Goal: Task Accomplishment & Management: Use online tool/utility

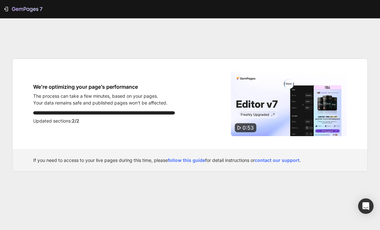
click at [7, 8] on icon "button" at bounding box center [6, 9] width 6 height 6
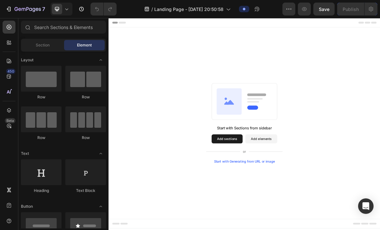
click at [323, 204] on icon at bounding box center [301, 208] width 109 height 8
click at [34, 80] on div at bounding box center [41, 79] width 41 height 26
click at [81, 77] on div at bounding box center [85, 79] width 41 height 26
click at [33, 76] on div at bounding box center [41, 79] width 41 height 26
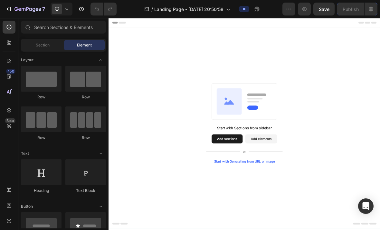
click at [9, 25] on icon at bounding box center [9, 27] width 6 height 6
click at [39, 176] on div at bounding box center [41, 172] width 41 height 26
click at [31, 170] on div at bounding box center [41, 172] width 41 height 26
click at [306, 223] on div "Start with Generating from URL or image" at bounding box center [302, 221] width 87 height 5
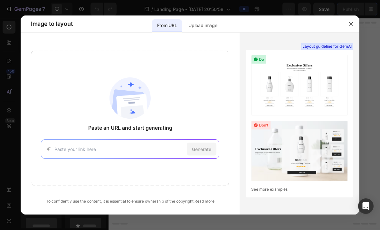
click at [205, 19] on div "Upload image" at bounding box center [202, 25] width 39 height 13
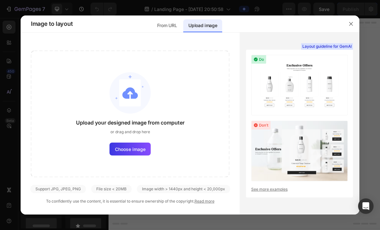
click at [148, 149] on label "Choose image" at bounding box center [129, 148] width 41 height 13
click at [0, 0] on input "Choose image" at bounding box center [0, 0] width 0 height 0
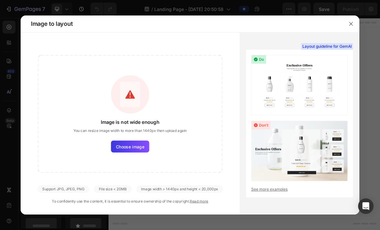
click at [141, 147] on span "Choose image" at bounding box center [130, 146] width 28 height 6
click at [0, 0] on input "Choose image" at bounding box center [0, 0] width 0 height 0
click at [145, 150] on label "Choose image" at bounding box center [130, 146] width 38 height 12
click at [0, 0] on input "Choose image" at bounding box center [0, 0] width 0 height 0
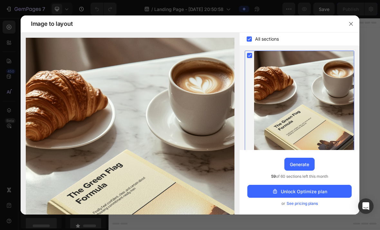
click at [302, 167] on div "Generate" at bounding box center [299, 164] width 19 height 7
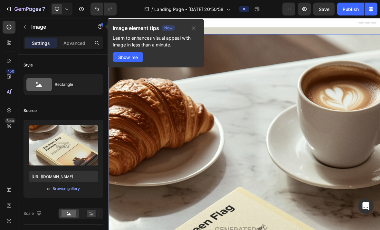
click at [192, 31] on button "button" at bounding box center [193, 28] width 11 height 8
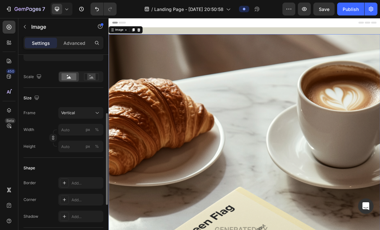
scroll to position [138, 0]
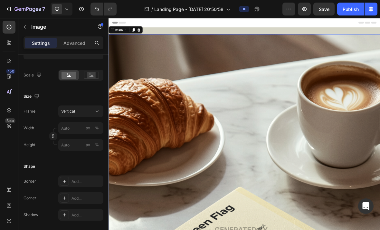
click at [75, 111] on div "Vertical" at bounding box center [77, 111] width 32 height 6
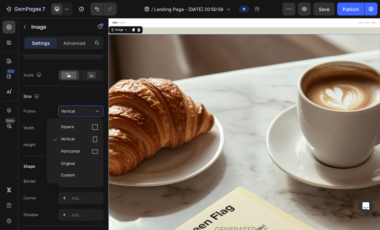
click at [61, 128] on span "Square" at bounding box center [67, 127] width 13 height 6
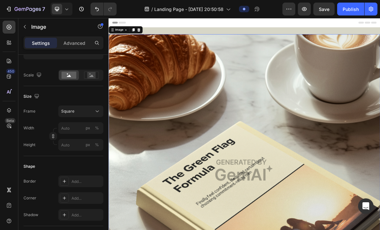
click at [73, 110] on span "Square" at bounding box center [67, 111] width 13 height 6
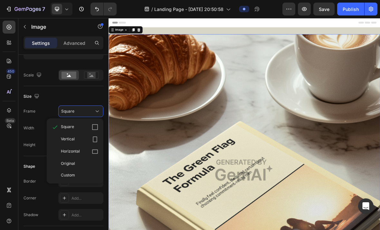
click at [64, 176] on span "Custom" at bounding box center [68, 175] width 14 height 6
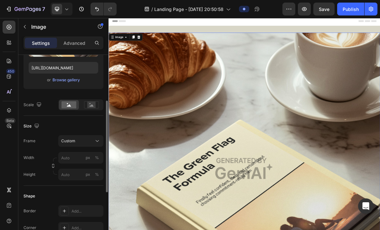
scroll to position [109, 0]
click at [90, 104] on rect at bounding box center [91, 104] width 8 height 6
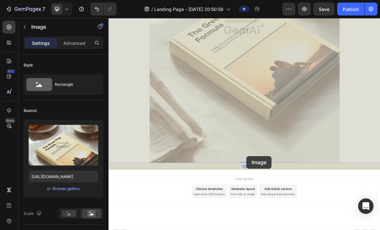
scroll to position [211, 0]
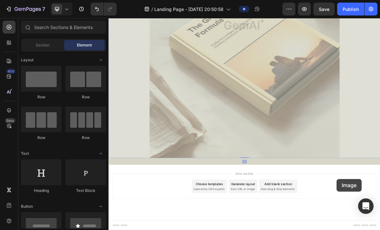
click at [380, 229] on div at bounding box center [301, 63] width 386 height 512
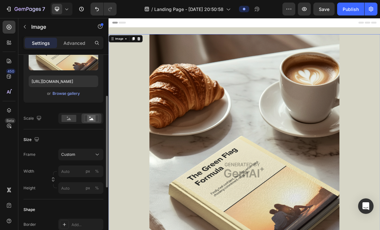
scroll to position [95, 0]
click at [68, 169] on input "px %" at bounding box center [80, 171] width 45 height 12
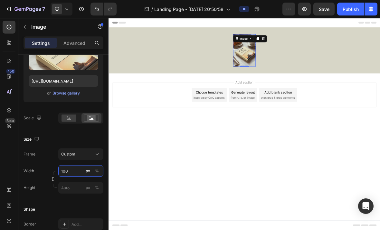
type input "1000"
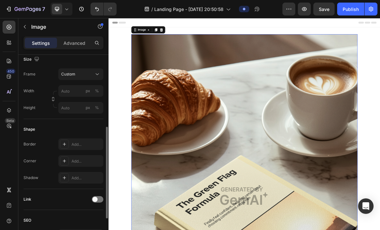
scroll to position [179, 0]
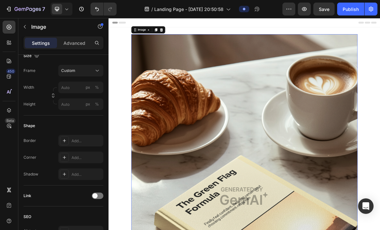
click at [62, 139] on icon at bounding box center [64, 140] width 5 height 5
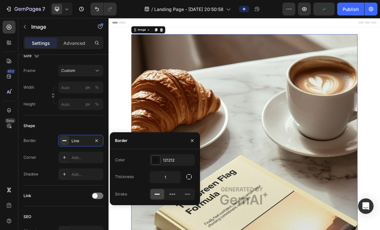
click at [63, 140] on icon at bounding box center [64, 140] width 5 height 5
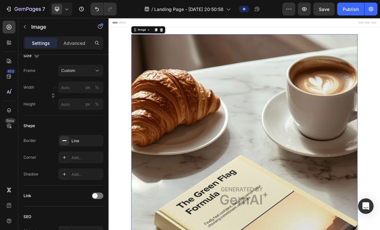
click at [0, 0] on icon "button" at bounding box center [0, 0] width 0 height 0
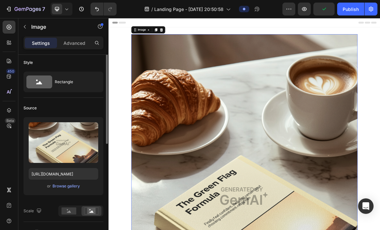
scroll to position [0, 0]
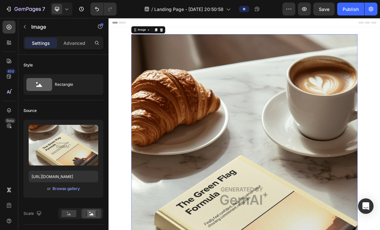
click at [68, 44] on p "Advanced" at bounding box center [74, 43] width 22 height 7
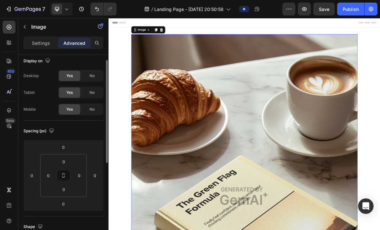
scroll to position [3, 0]
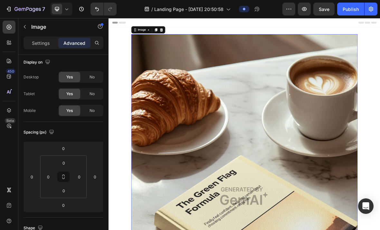
click at [37, 40] on p "Settings" at bounding box center [41, 43] width 18 height 7
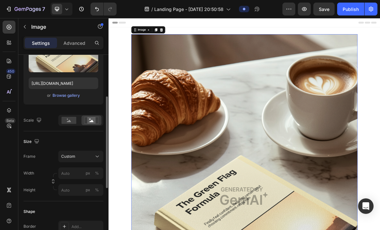
scroll to position [95, 0]
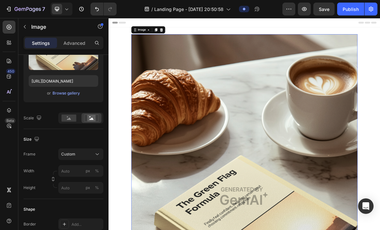
click at [70, 123] on div at bounding box center [69, 118] width 20 height 10
click at [90, 118] on icon at bounding box center [92, 118] width 4 height 2
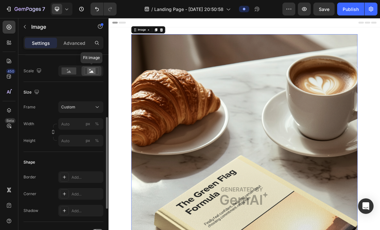
scroll to position [143, 0]
click at [68, 121] on input "px %" at bounding box center [80, 123] width 45 height 12
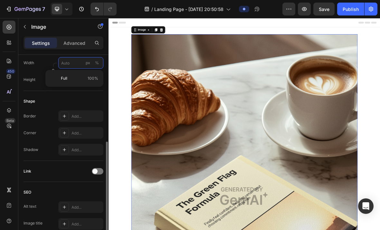
scroll to position [204, 0]
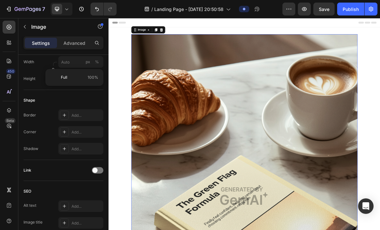
click at [86, 60] on div "px" at bounding box center [88, 62] width 5 height 6
click at [97, 59] on div "%" at bounding box center [97, 62] width 4 height 6
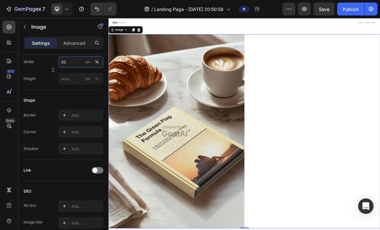
type input "5"
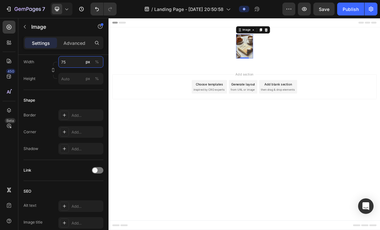
type input "7"
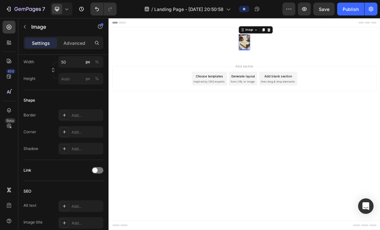
click at [95, 61] on div "%" at bounding box center [97, 62] width 4 height 6
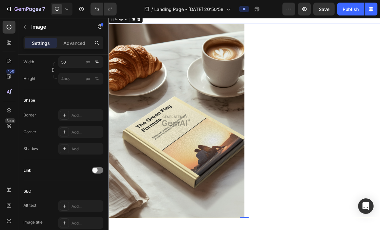
scroll to position [15, 0]
click at [75, 63] on input "50" at bounding box center [80, 62] width 45 height 12
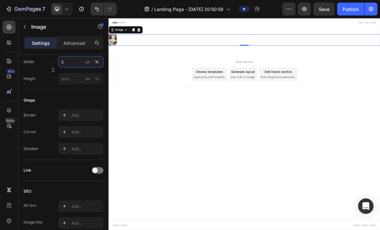
scroll to position [0, 0]
type input "35"
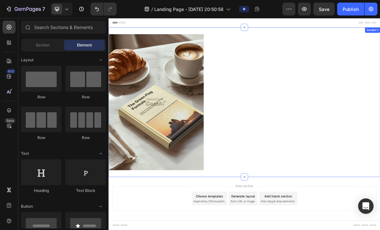
click at [245, 229] on div "Image Row Section 1" at bounding box center [301, 137] width 386 height 212
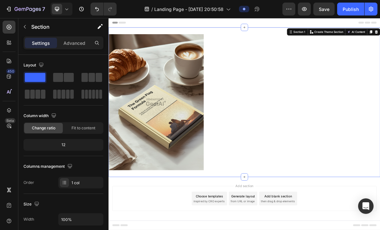
click at [8, 27] on icon at bounding box center [9, 27] width 6 height 6
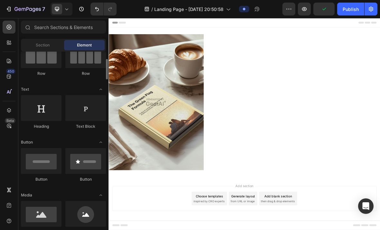
scroll to position [65, 0]
click at [36, 157] on div at bounding box center [41, 160] width 41 height 26
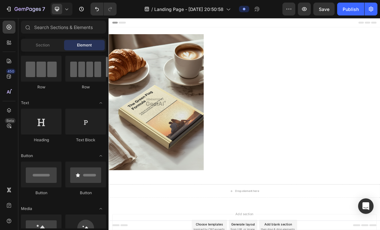
scroll to position [50, 0]
click at [41, 182] on div at bounding box center [41, 175] width 41 height 26
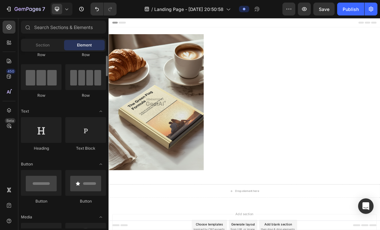
scroll to position [42, 0]
click at [40, 187] on div at bounding box center [41, 182] width 41 height 26
click at [43, 187] on div at bounding box center [41, 182] width 41 height 26
click at [39, 189] on div at bounding box center [41, 182] width 41 height 26
click at [42, 192] on div at bounding box center [41, 182] width 41 height 26
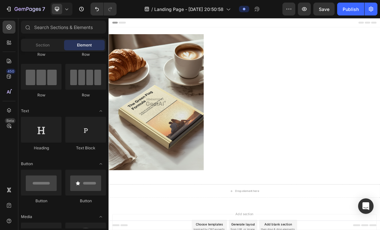
click at [41, 186] on div at bounding box center [41, 182] width 41 height 26
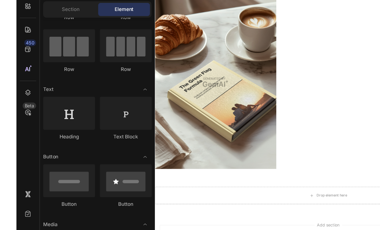
scroll to position [54, 0]
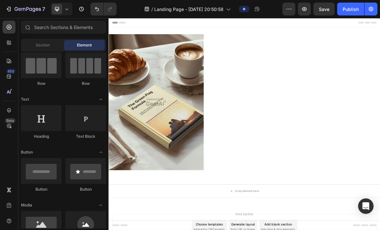
click at [45, 176] on div at bounding box center [41, 171] width 41 height 26
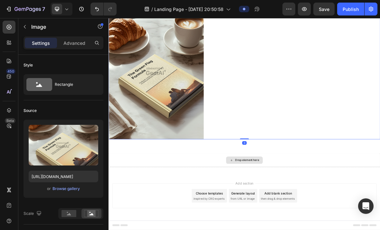
scroll to position [44, 0]
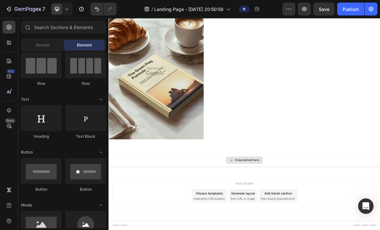
click at [311, 217] on div "Drop element here" at bounding box center [302, 220] width 52 height 10
click at [313, 221] on div "Drop element here" at bounding box center [305, 219] width 34 height 5
click at [302, 217] on div "Drop element here" at bounding box center [302, 220] width 52 height 10
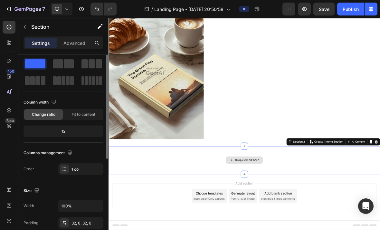
scroll to position [0, 0]
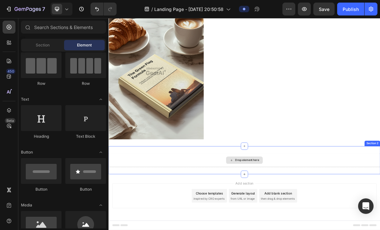
click at [306, 219] on div "Drop element here" at bounding box center [305, 219] width 34 height 5
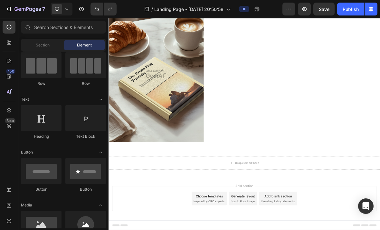
scroll to position [41, 0]
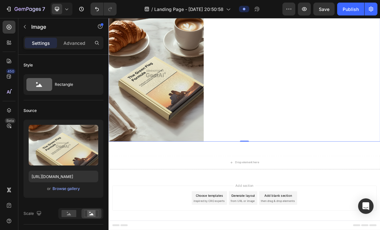
click at [98, 9] on icon "Undo/Redo" at bounding box center [97, 9] width 6 height 6
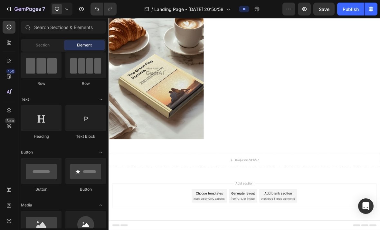
scroll to position [44, 0]
click at [290, 8] on icon "button" at bounding box center [289, 9] width 6 height 6
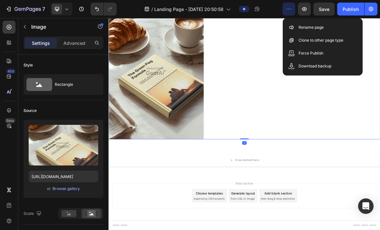
click at [380, 147] on div at bounding box center [301, 93] width 386 height 193
click at [287, 8] on icon "button" at bounding box center [289, 9] width 6 height 6
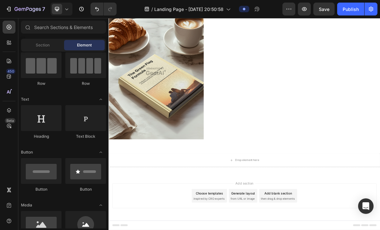
click at [309, 221] on div "Drop element here" at bounding box center [305, 219] width 34 height 5
click at [33, 43] on div "Section" at bounding box center [42, 45] width 41 height 10
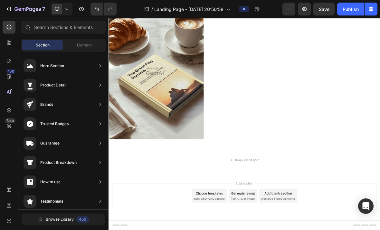
click at [51, 65] on div "Hero Section" at bounding box center [52, 65] width 24 height 6
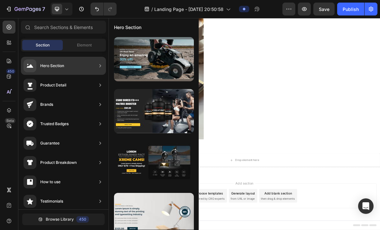
click at [58, 71] on div "Hero Section" at bounding box center [44, 65] width 41 height 13
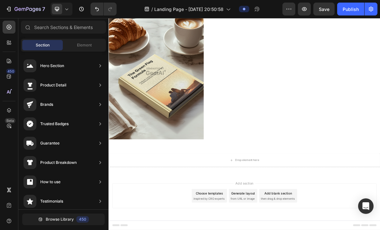
click at [75, 47] on div "Element" at bounding box center [84, 45] width 41 height 10
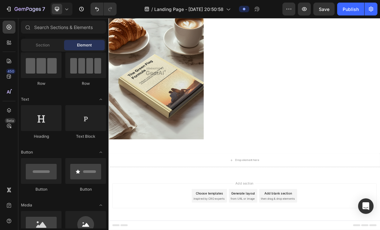
click at [53, 175] on div at bounding box center [41, 171] width 41 height 26
click at [97, 175] on div at bounding box center [85, 171] width 41 height 26
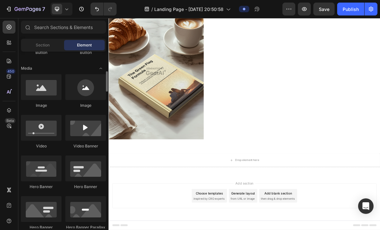
scroll to position [189, 0]
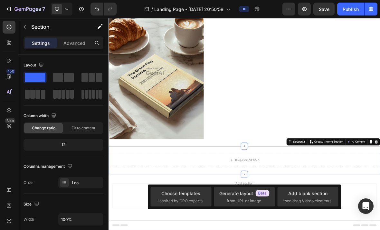
click at [199, 200] on span "inspired by CRO experts" at bounding box center [180, 201] width 44 height 6
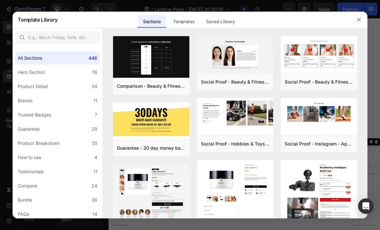
click at [183, 18] on div "Templates" at bounding box center [184, 21] width 32 height 13
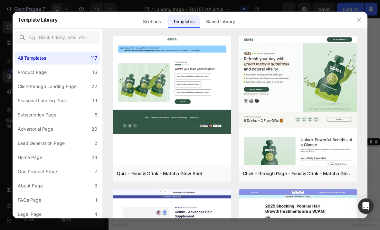
click at [230, 18] on div "Saved Library" at bounding box center [220, 21] width 39 height 13
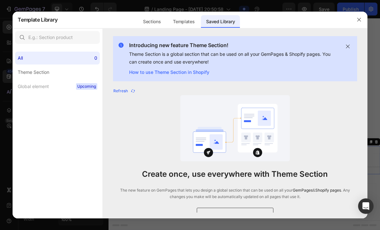
click at [153, 18] on div "Sections" at bounding box center [152, 21] width 28 height 13
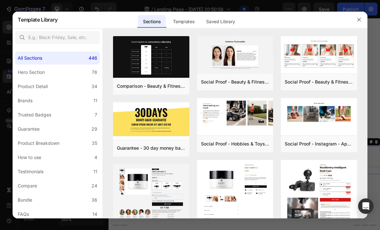
click at [220, 23] on div "Saved Library" at bounding box center [220, 21] width 39 height 13
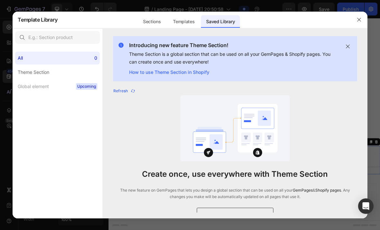
click at [159, 20] on div "Sections" at bounding box center [152, 21] width 28 height 13
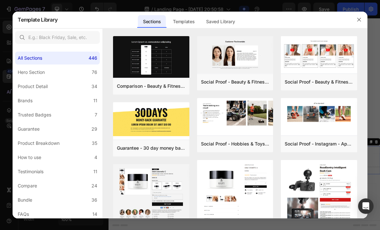
click at [358, 22] on icon "button" at bounding box center [358, 19] width 5 height 5
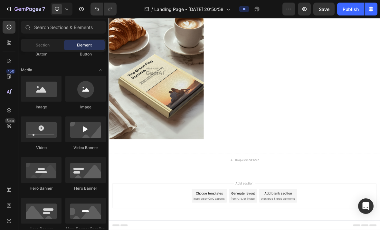
click at [304, 218] on div "Drop element here" at bounding box center [305, 219] width 34 height 5
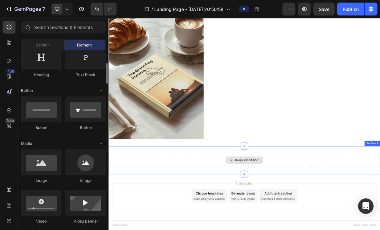
scroll to position [115, 0]
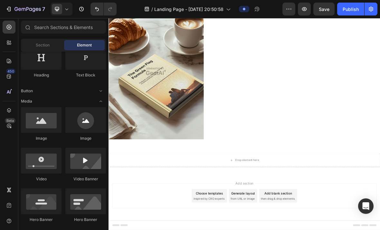
click at [89, 91] on div "Button" at bounding box center [63, 91] width 85 height 6
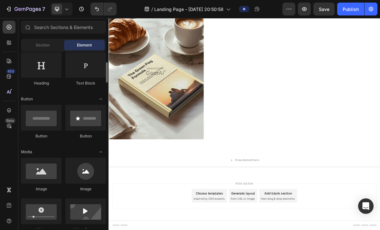
scroll to position [106, 0]
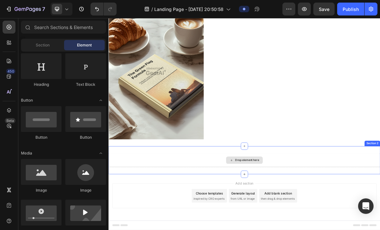
click at [286, 221] on div "Drop element here" at bounding box center [302, 220] width 52 height 10
click at [10, 112] on icon at bounding box center [9, 110] width 6 height 6
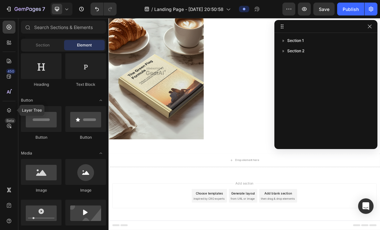
click at [367, 28] on icon "button" at bounding box center [369, 26] width 5 height 5
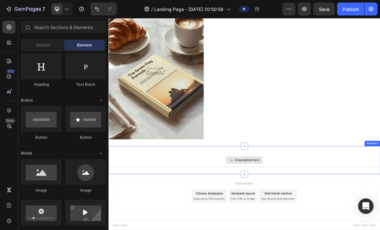
click at [314, 220] on div "Drop element here" at bounding box center [305, 219] width 34 height 5
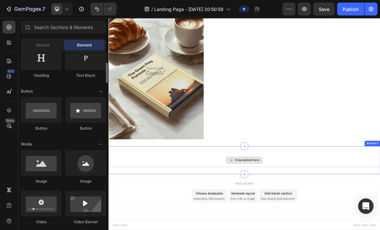
scroll to position [111, 0]
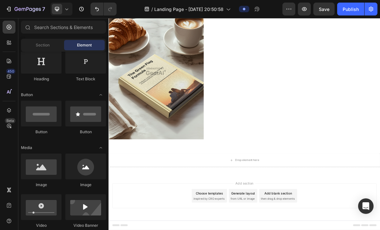
click at [51, 114] on div at bounding box center [41, 113] width 41 height 26
click at [52, 120] on div at bounding box center [41, 113] width 41 height 26
click at [55, 120] on div at bounding box center [41, 113] width 41 height 26
click at [300, 226] on div "Drop element here" at bounding box center [301, 219] width 386 height 19
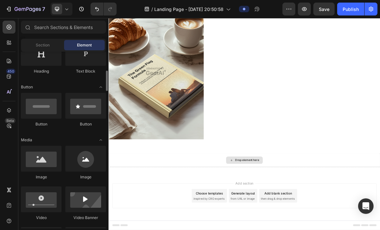
scroll to position [125, 0]
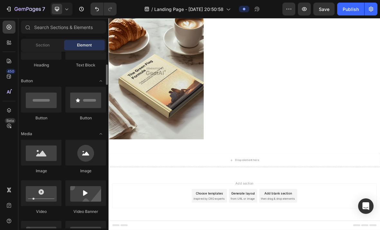
click at [51, 96] on div at bounding box center [41, 100] width 41 height 26
click at [48, 97] on div at bounding box center [41, 100] width 41 height 26
click at [49, 95] on div at bounding box center [41, 100] width 41 height 26
click at [47, 99] on div at bounding box center [41, 100] width 41 height 26
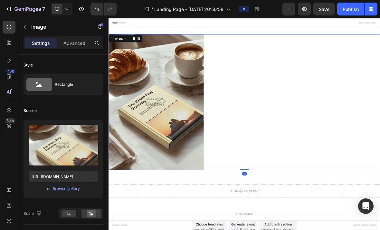
scroll to position [0, 0]
click at [203, 153] on img at bounding box center [175, 137] width 135 height 193
click at [73, 213] on rect at bounding box center [68, 213] width 15 height 7
click at [94, 214] on rect at bounding box center [91, 213] width 8 height 6
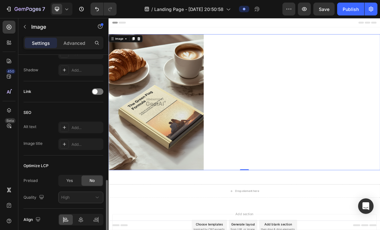
scroll to position [288, 0]
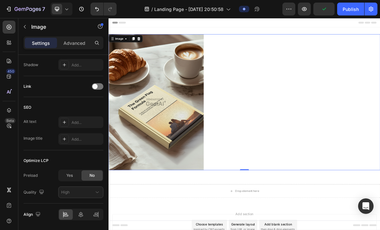
click at [82, 215] on icon at bounding box center [81, 214] width 6 height 6
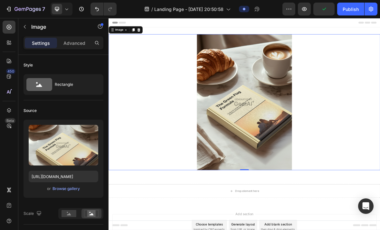
scroll to position [0, 0]
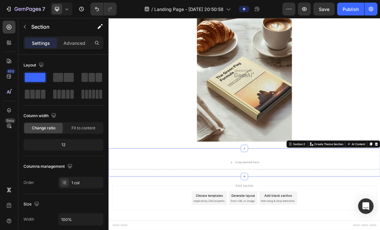
scroll to position [41, 0]
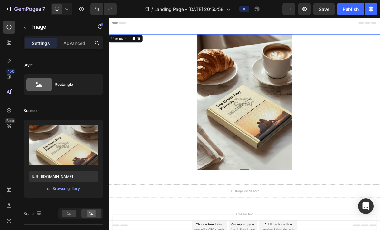
scroll to position [0, 0]
click at [100, 24] on icon "button" at bounding box center [100, 26] width 5 height 5
click at [79, 52] on div "Element tips New" at bounding box center [75, 53] width 47 height 6
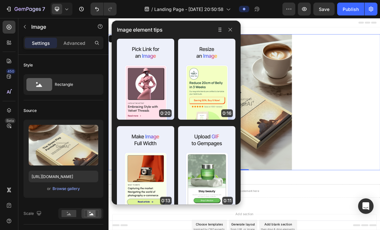
click at [234, 28] on button "button" at bounding box center [230, 30] width 10 height 8
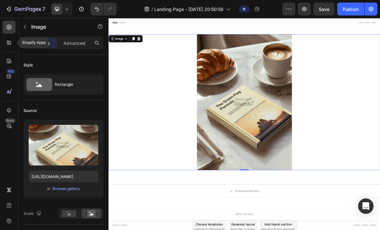
click at [12, 43] on icon at bounding box center [9, 42] width 6 height 6
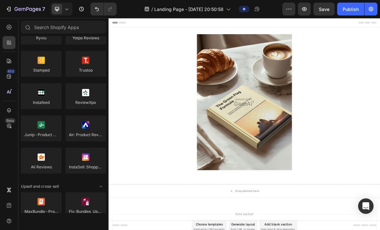
click at [14, 60] on div at bounding box center [9, 60] width 13 height 13
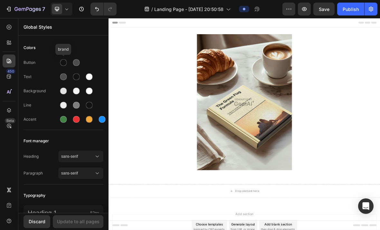
click at [68, 59] on div at bounding box center [63, 62] width 10 height 10
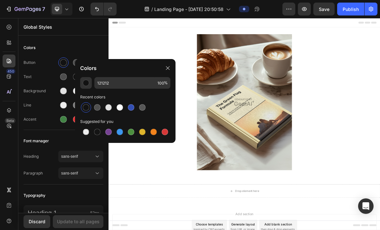
click at [172, 66] on div at bounding box center [168, 68] width 10 height 10
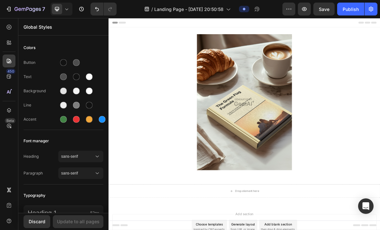
click at [12, 80] on div "450" at bounding box center [9, 76] width 13 height 13
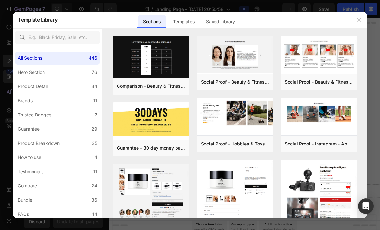
click at [359, 19] on icon "button" at bounding box center [358, 19] width 5 height 5
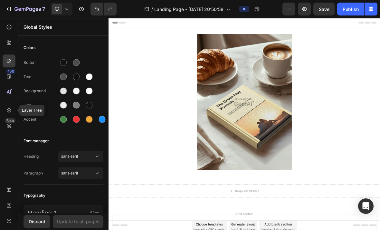
click at [10, 105] on div at bounding box center [9, 110] width 13 height 13
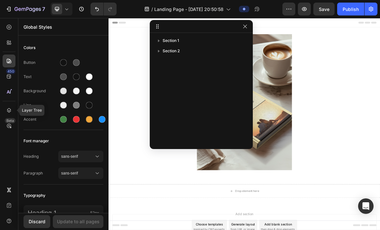
click at [11, 107] on icon at bounding box center [9, 110] width 6 height 6
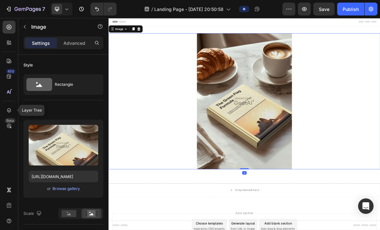
scroll to position [2, 0]
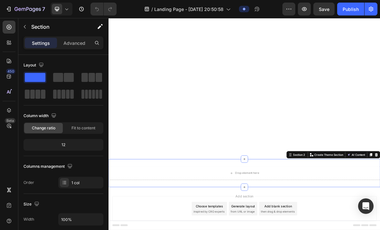
scroll to position [26, 0]
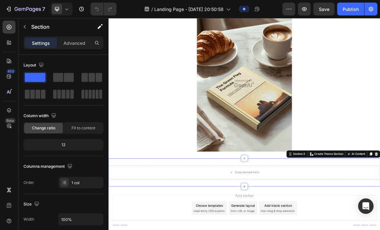
click at [44, 131] on div "Change ratio" at bounding box center [43, 128] width 39 height 10
click at [84, 126] on span "Fit to content" at bounding box center [83, 128] width 24 height 6
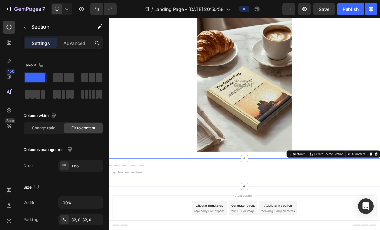
click at [84, 126] on span "Fit to content" at bounding box center [83, 128] width 24 height 6
click at [44, 132] on div "Change ratio" at bounding box center [43, 128] width 39 height 10
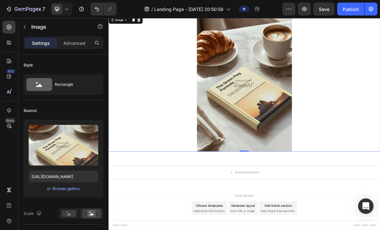
click at [93, 91] on div "Rectangle" at bounding box center [74, 84] width 39 height 15
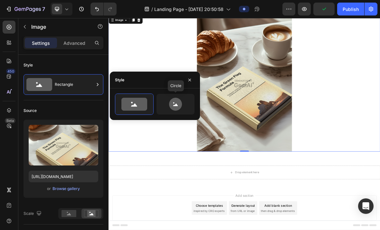
click at [178, 99] on icon at bounding box center [175, 104] width 13 height 13
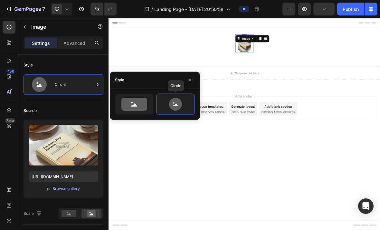
click at [131, 110] on icon at bounding box center [134, 104] width 26 height 13
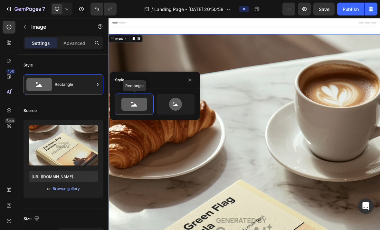
click at [187, 82] on button "button" at bounding box center [189, 80] width 10 height 10
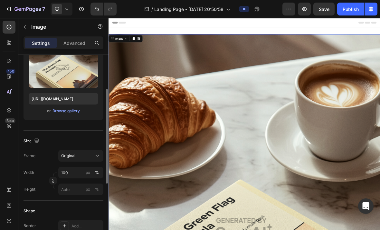
scroll to position [78, 0]
click at [81, 174] on input "100" at bounding box center [80, 172] width 45 height 12
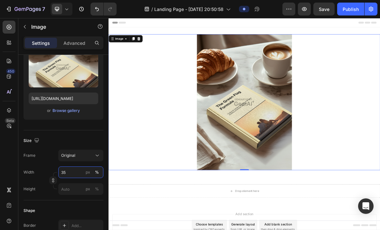
type input "35"
click at [79, 206] on div "Shape" at bounding box center [64, 210] width 80 height 10
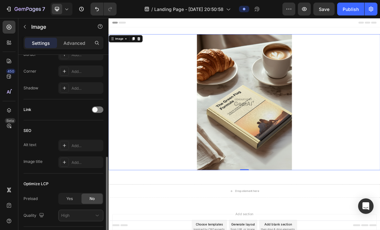
scroll to position [272, 0]
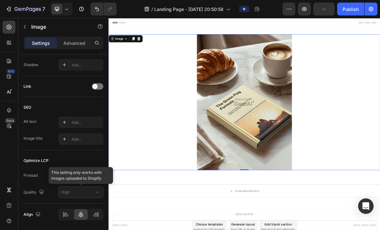
click at [90, 195] on div at bounding box center [80, 192] width 45 height 12
click at [88, 188] on div at bounding box center [80, 192] width 45 height 12
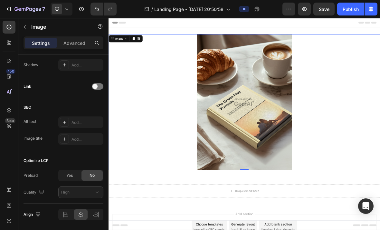
click at [54, 206] on div "Align" at bounding box center [64, 214] width 80 height 22
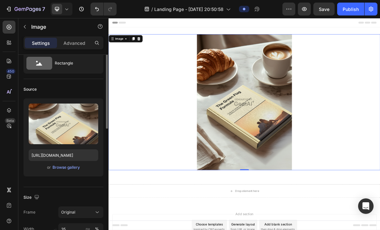
scroll to position [0, 0]
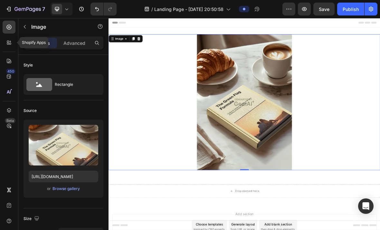
click at [4, 41] on div at bounding box center [9, 42] width 13 height 13
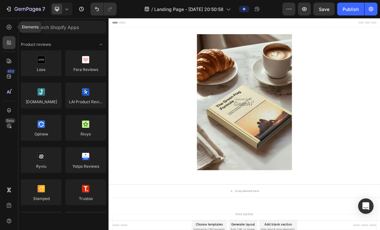
click at [7, 26] on icon at bounding box center [9, 27] width 6 height 6
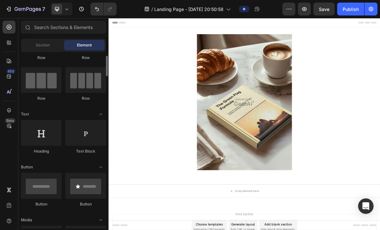
scroll to position [41, 0]
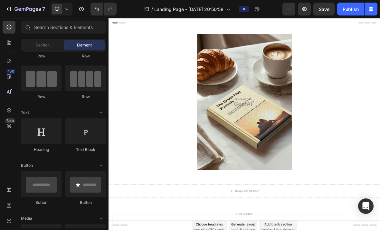
click at [35, 127] on div at bounding box center [41, 131] width 41 height 26
click at [29, 128] on div at bounding box center [41, 131] width 41 height 26
click at [30, 128] on div at bounding box center [41, 131] width 41 height 26
click at [35, 131] on div at bounding box center [41, 131] width 41 height 26
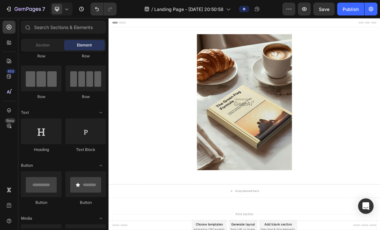
click at [38, 130] on div at bounding box center [41, 131] width 41 height 26
click at [39, 132] on div at bounding box center [41, 131] width 41 height 26
click at [37, 133] on div at bounding box center [41, 131] width 41 height 26
click at [37, 134] on div at bounding box center [41, 131] width 41 height 26
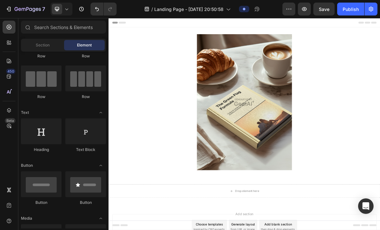
click at [36, 134] on div at bounding box center [41, 131] width 41 height 26
click at [35, 135] on div at bounding box center [41, 131] width 41 height 26
click at [38, 132] on div at bounding box center [41, 132] width 41 height 26
click at [38, 131] on div at bounding box center [41, 132] width 41 height 26
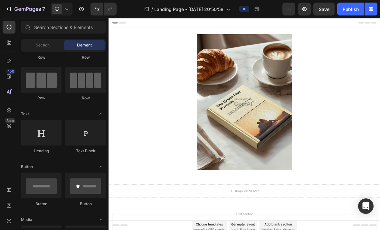
click at [82, 132] on div at bounding box center [85, 132] width 41 height 26
click at [54, 131] on div at bounding box center [41, 132] width 41 height 26
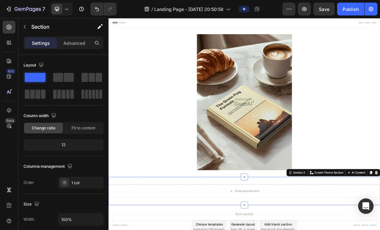
click at [60, 77] on span at bounding box center [58, 77] width 10 height 9
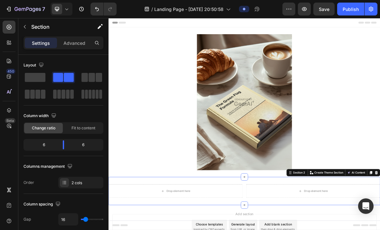
click at [90, 99] on div at bounding box center [91, 94] width 23 height 12
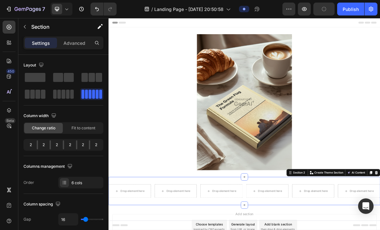
click at [86, 74] on span at bounding box center [84, 77] width 6 height 9
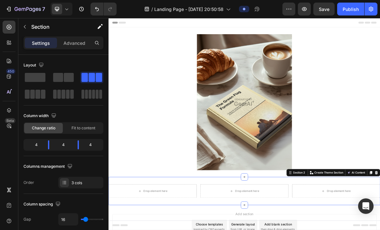
click at [64, 73] on span at bounding box center [69, 77] width 10 height 9
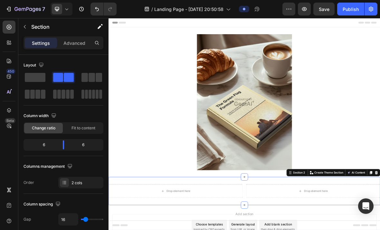
click at [36, 76] on span at bounding box center [35, 77] width 21 height 9
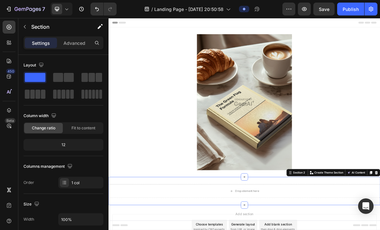
click at [14, 104] on div at bounding box center [9, 110] width 13 height 13
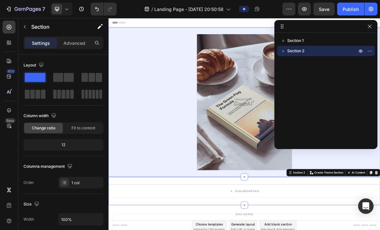
click at [370, 40] on icon "button" at bounding box center [369, 40] width 5 height 5
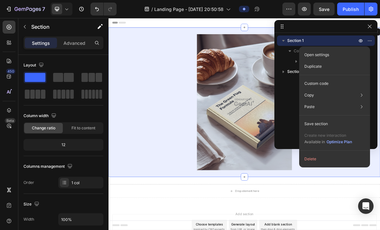
click at [355, 54] on div "Open settings" at bounding box center [335, 55] width 66 height 12
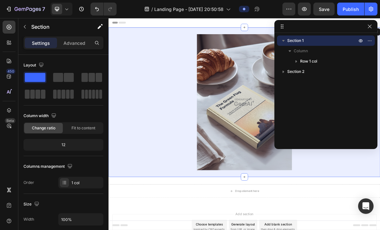
click at [342, 54] on p "Column" at bounding box center [326, 51] width 64 height 6
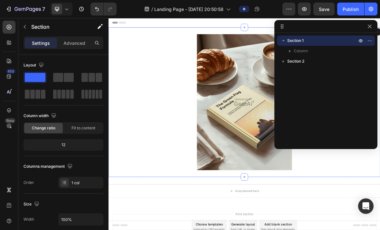
click at [347, 52] on p "Column" at bounding box center [326, 51] width 64 height 6
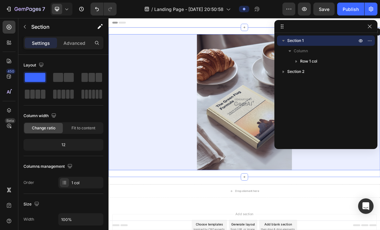
click at [371, 60] on icon "button" at bounding box center [369, 61] width 5 height 5
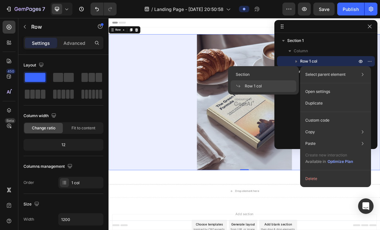
click at [364, 71] on div "Select parent element Section Row 1 col" at bounding box center [336, 75] width 66 height 12
click at [346, 96] on div "Open settings" at bounding box center [336, 92] width 66 height 12
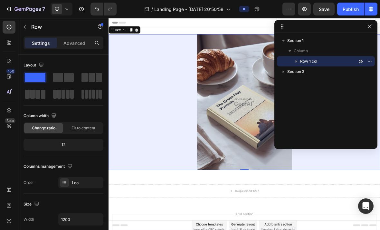
click at [359, 63] on icon "button" at bounding box center [360, 61] width 5 height 5
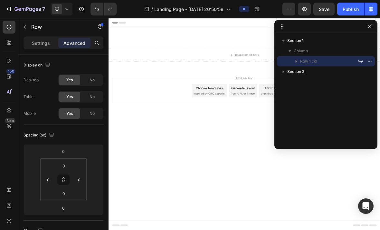
click at [357, 60] on button "button" at bounding box center [361, 61] width 8 height 8
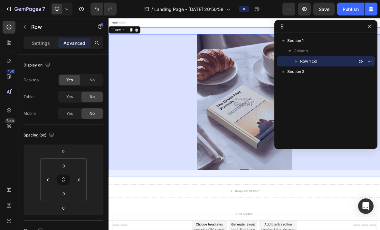
click at [342, 41] on p "Section 1" at bounding box center [322, 40] width 71 height 6
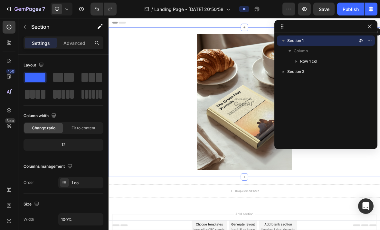
click at [282, 40] on icon "button" at bounding box center [283, 41] width 3 height 2
click at [281, 26] on icon at bounding box center [281, 26] width 1 height 1
click at [287, 26] on div at bounding box center [325, 26] width 103 height 13
click at [282, 25] on icon at bounding box center [282, 24] width 1 height 1
click at [280, 26] on icon at bounding box center [281, 26] width 5 height 5
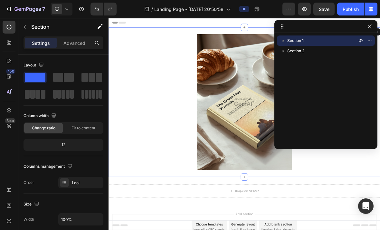
click at [369, 43] on icon "button" at bounding box center [369, 40] width 5 height 5
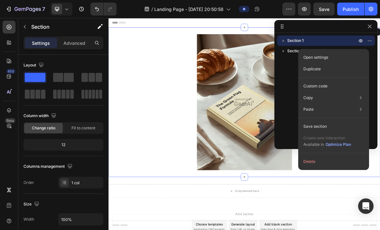
click at [354, 56] on div "Open settings" at bounding box center [334, 58] width 66 height 12
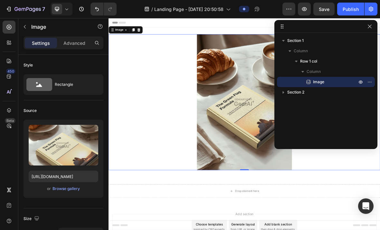
click at [307, 48] on span "Column" at bounding box center [301, 51] width 14 height 6
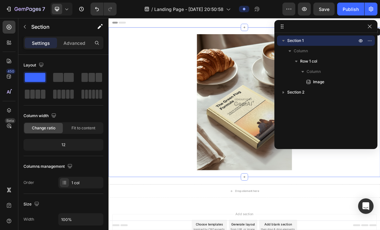
click at [333, 55] on div "Column" at bounding box center [325, 51] width 93 height 10
click at [342, 53] on p "Column" at bounding box center [326, 51] width 64 height 6
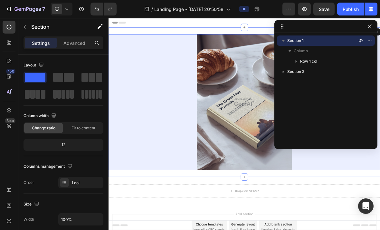
click at [345, 63] on p "Row 1 col" at bounding box center [329, 61] width 58 height 6
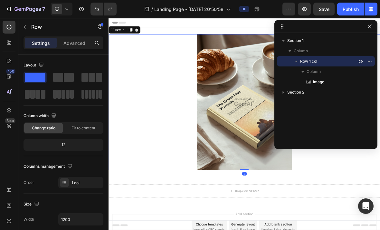
click at [346, 73] on p "Column" at bounding box center [332, 71] width 52 height 6
click at [345, 72] on p "Column" at bounding box center [332, 71] width 52 height 6
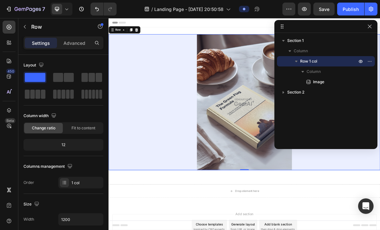
click at [336, 81] on p "Image" at bounding box center [327, 82] width 45 height 6
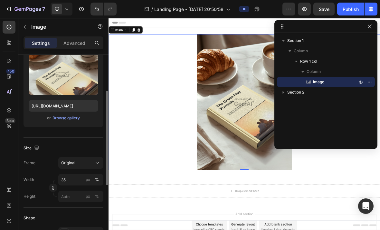
scroll to position [68, 0]
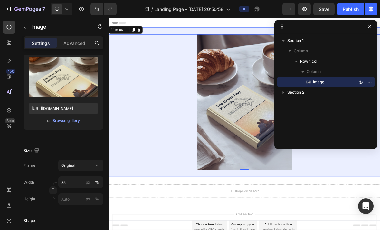
click at [334, 41] on p "Section 1" at bounding box center [322, 40] width 71 height 6
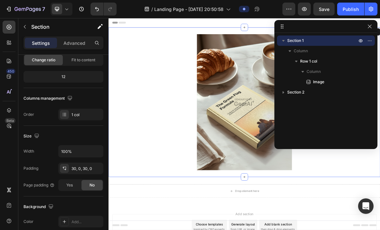
scroll to position [0, 0]
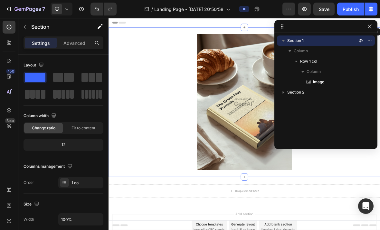
click at [320, 42] on p "Section 1" at bounding box center [322, 40] width 71 height 6
click at [370, 42] on icon "button" at bounding box center [369, 40] width 5 height 5
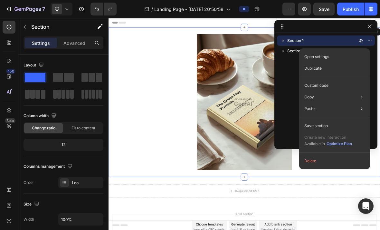
click at [341, 40] on p "Section 1" at bounding box center [322, 40] width 71 height 6
click at [330, 40] on p "Section 1" at bounding box center [322, 40] width 71 height 6
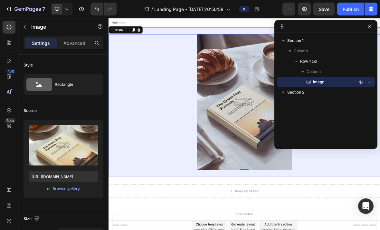
click at [344, 42] on p "Section 1" at bounding box center [322, 40] width 71 height 6
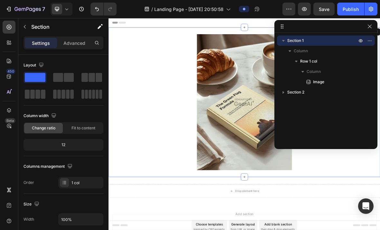
click at [332, 43] on p "Section 1" at bounding box center [322, 40] width 71 height 6
click at [80, 82] on div at bounding box center [91, 77] width 23 height 12
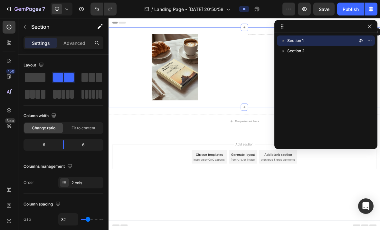
click at [68, 77] on span at bounding box center [69, 77] width 10 height 9
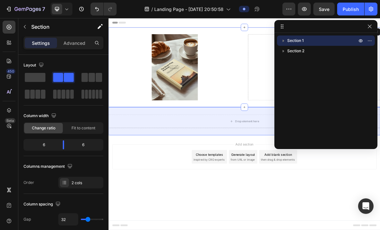
click at [323, 49] on p "Section 2" at bounding box center [322, 51] width 71 height 6
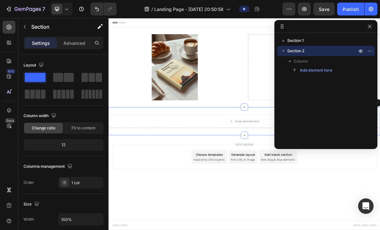
click at [319, 60] on p "Column" at bounding box center [326, 61] width 64 height 6
click at [334, 61] on p "Column" at bounding box center [326, 61] width 64 height 6
click at [326, 72] on span "Add element here" at bounding box center [316, 70] width 33 height 6
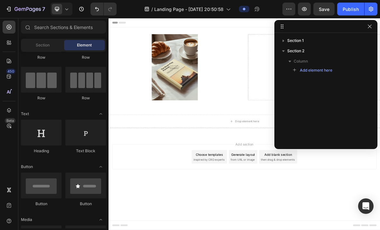
click at [319, 69] on span "Add element here" at bounding box center [316, 70] width 33 height 6
click at [323, 70] on span "Add element here" at bounding box center [316, 70] width 33 height 6
click at [32, 184] on div at bounding box center [41, 185] width 41 height 26
click at [46, 190] on div at bounding box center [41, 185] width 41 height 26
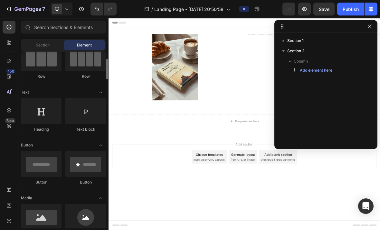
scroll to position [60, 0]
click at [310, 71] on span "Add element here" at bounding box center [316, 70] width 33 height 6
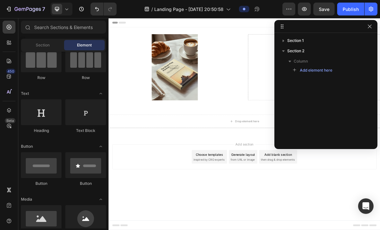
click at [325, 72] on span "Add element here" at bounding box center [316, 70] width 33 height 6
click at [29, 167] on div at bounding box center [41, 165] width 41 height 26
click at [33, 166] on div at bounding box center [41, 165] width 41 height 26
click at [297, 165] on div "Drop element here" at bounding box center [305, 164] width 34 height 5
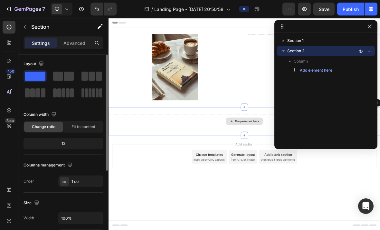
scroll to position [0, 0]
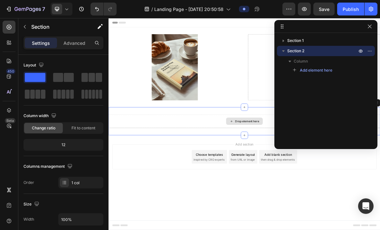
click at [307, 58] on div "Column" at bounding box center [325, 61] width 93 height 10
click at [327, 61] on p "Column" at bounding box center [326, 61] width 64 height 6
click at [332, 71] on span "Add element here" at bounding box center [316, 70] width 33 height 6
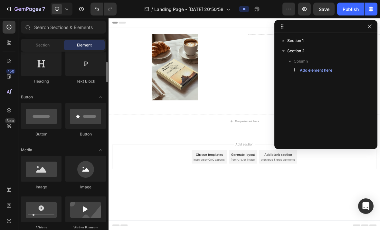
scroll to position [108, 0]
click at [294, 70] on icon "button" at bounding box center [295, 70] width 5 height 5
click at [311, 70] on span "Add element here" at bounding box center [316, 70] width 33 height 6
click at [315, 69] on span "Add element here" at bounding box center [316, 70] width 33 height 6
click at [313, 71] on span "Add element here" at bounding box center [316, 70] width 33 height 6
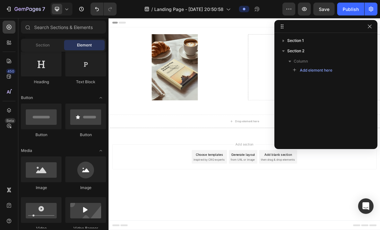
click at [318, 71] on span "Add element here" at bounding box center [316, 70] width 33 height 6
click at [322, 71] on span "Add element here" at bounding box center [316, 70] width 33 height 6
click at [323, 71] on span "Add element here" at bounding box center [316, 70] width 33 height 6
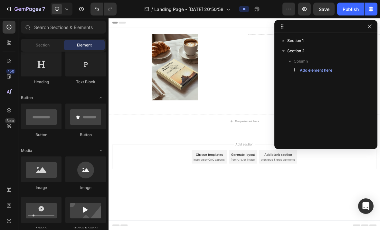
click at [323, 72] on span "Add element here" at bounding box center [316, 70] width 33 height 6
click at [322, 73] on span "Add element here" at bounding box center [316, 70] width 33 height 6
click at [322, 72] on span "Add element here" at bounding box center [316, 70] width 33 height 6
click at [322, 73] on span "Add element here" at bounding box center [316, 70] width 33 height 6
click at [323, 71] on span "Add element here" at bounding box center [316, 70] width 33 height 6
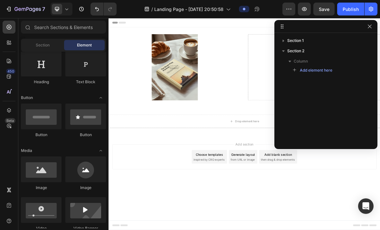
click at [327, 71] on span "Add element here" at bounding box center [316, 70] width 33 height 6
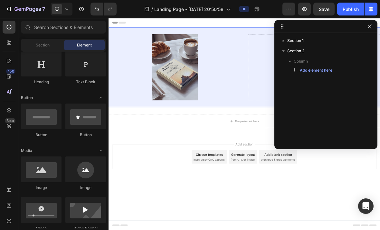
click at [326, 41] on p "Section 1" at bounding box center [322, 40] width 71 height 6
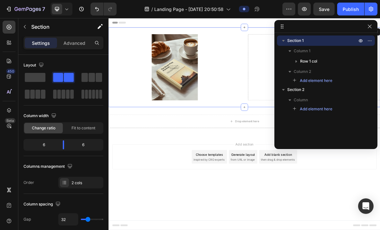
click at [324, 80] on span "Add element here" at bounding box center [316, 81] width 33 height 6
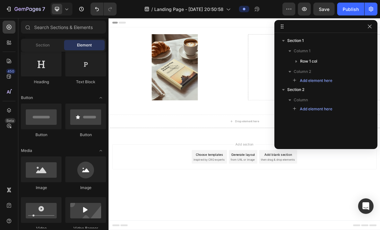
click at [369, 25] on icon "button" at bounding box center [369, 26] width 5 height 5
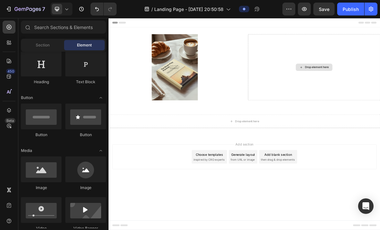
click at [380, 208] on div "Add section Choose templates inspired by CRO experts Generate layout from URL o…" at bounding box center [302, 214] width 376 height 35
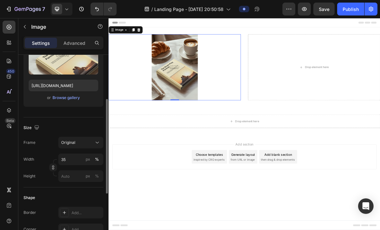
scroll to position [95, 0]
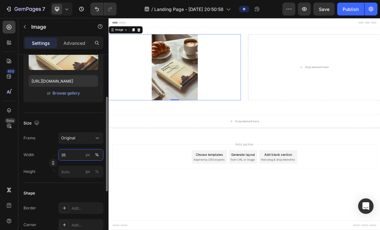
click at [72, 152] on input "35" at bounding box center [80, 155] width 45 height 12
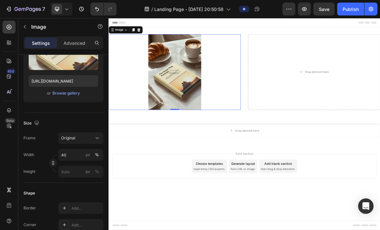
click at [282, 129] on div at bounding box center [202, 95] width 188 height 108
click at [279, 129] on div at bounding box center [202, 95] width 188 height 108
click at [75, 154] on input "40" at bounding box center [80, 155] width 45 height 12
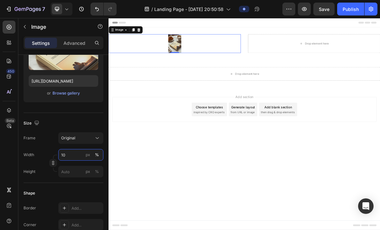
type input "100"
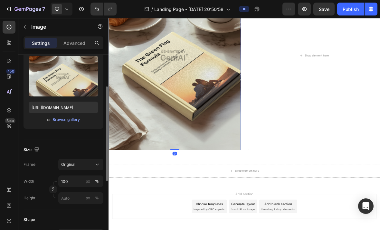
scroll to position [70, 0]
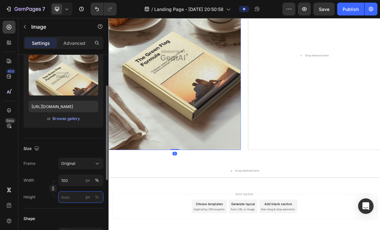
click at [72, 195] on input "px %" at bounding box center [80, 197] width 45 height 12
type input "5"
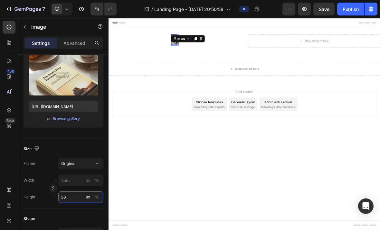
type input "5"
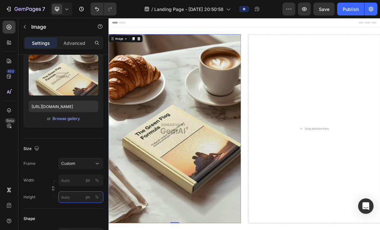
type input "5"
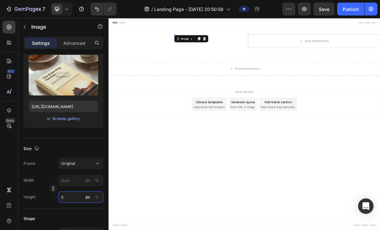
click at [74, 194] on input "5" at bounding box center [80, 197] width 45 height 12
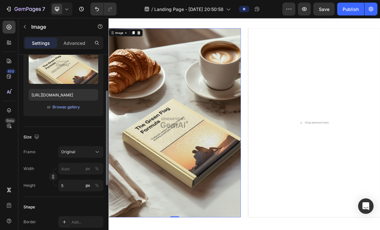
scroll to position [84, 0]
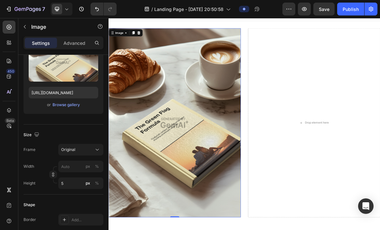
click at [97, 164] on div "%" at bounding box center [97, 166] width 4 height 6
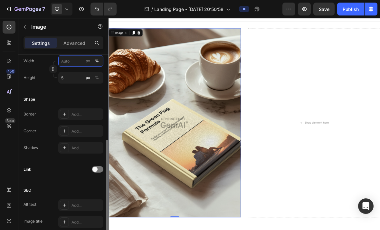
scroll to position [190, 0]
type input "5"
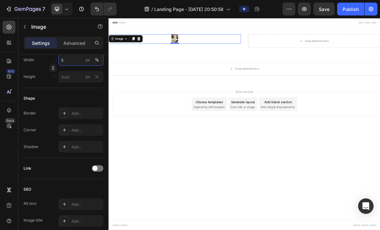
scroll to position [0, 0]
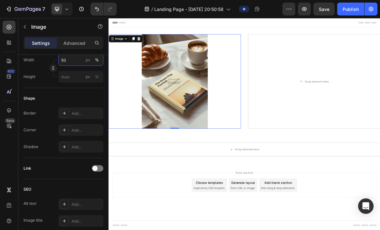
type input "50"
click at [64, 113] on icon at bounding box center [64, 112] width 3 height 3
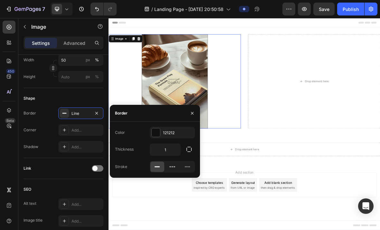
click at [193, 108] on button "button" at bounding box center [192, 113] width 10 height 10
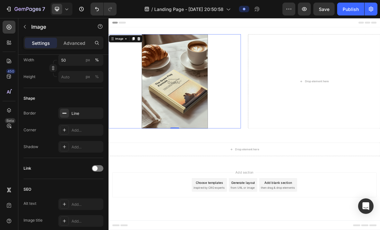
click at [0, 0] on icon "button" at bounding box center [0, 0] width 0 height 0
click at [11, 109] on icon at bounding box center [9, 110] width 4 height 5
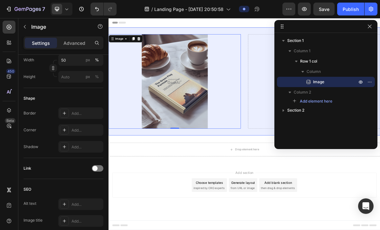
click at [323, 38] on p "Section 1" at bounding box center [322, 40] width 71 height 6
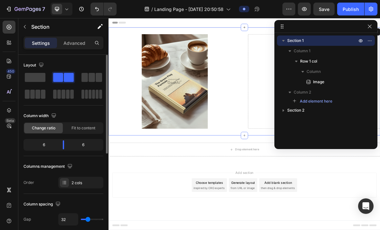
click at [329, 38] on p "Section 1" at bounding box center [322, 40] width 71 height 6
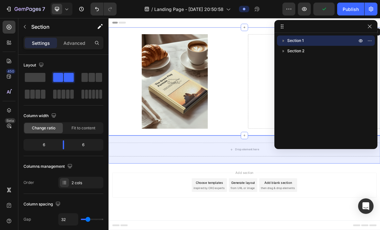
click at [325, 52] on p "Section 2" at bounding box center [322, 51] width 71 height 6
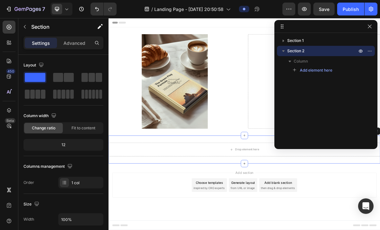
click at [330, 72] on span "Add element here" at bounding box center [316, 70] width 33 height 6
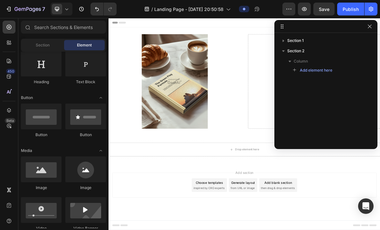
click at [334, 65] on div "Column" at bounding box center [325, 61] width 93 height 10
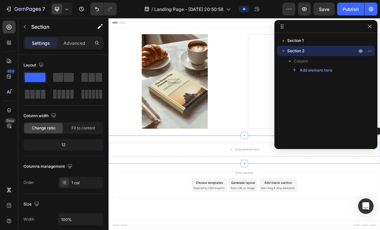
click at [333, 73] on button "Add element here" at bounding box center [312, 70] width 45 height 8
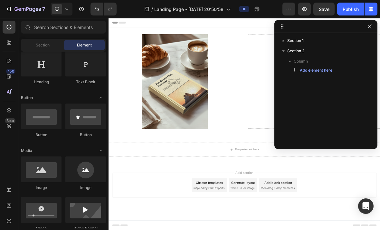
click at [42, 119] on div at bounding box center [41, 116] width 41 height 26
click at [38, 117] on div at bounding box center [41, 116] width 41 height 26
click at [40, 116] on div at bounding box center [41, 116] width 41 height 26
click at [333, 68] on button "Add element here" at bounding box center [312, 70] width 45 height 8
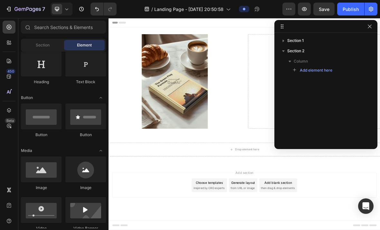
click at [334, 73] on button "Add element here" at bounding box center [312, 70] width 45 height 8
click at [335, 74] on div "Section 1 Section 2 Column Add element here" at bounding box center [325, 88] width 103 height 106
click at [335, 72] on button "Add element here" at bounding box center [312, 70] width 45 height 8
click at [335, 73] on div "Add element here" at bounding box center [326, 70] width 98 height 8
click at [335, 71] on button "Add element here" at bounding box center [312, 70] width 45 height 8
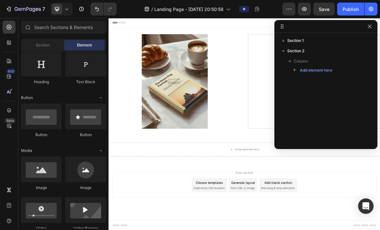
click at [336, 72] on div "Add element here" at bounding box center [326, 70] width 98 height 8
click at [335, 72] on button "Add element here" at bounding box center [312, 70] width 45 height 8
click at [309, 107] on div "Section 1 Section 2 Column Add element here" at bounding box center [325, 88] width 103 height 106
click at [318, 105] on div "Section 1 Section 2 Column Add element here" at bounding box center [325, 88] width 103 height 106
click at [323, 71] on span "Add element here" at bounding box center [316, 70] width 33 height 6
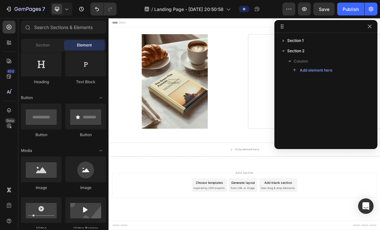
click at [328, 73] on button "Add element here" at bounding box center [312, 70] width 45 height 8
click at [325, 73] on button "Add element here" at bounding box center [312, 70] width 45 height 8
click at [326, 74] on button "Add element here" at bounding box center [312, 70] width 45 height 8
click at [326, 73] on button "Add element here" at bounding box center [312, 70] width 45 height 8
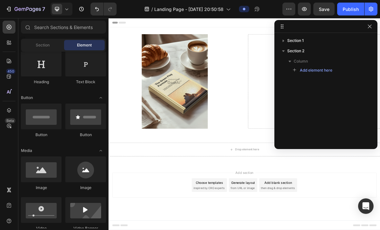
click at [328, 69] on span "Add element here" at bounding box center [316, 70] width 33 height 6
click at [328, 70] on span "Add element here" at bounding box center [316, 70] width 33 height 6
click at [328, 71] on span "Add element here" at bounding box center [316, 70] width 33 height 6
click at [327, 72] on span "Add element here" at bounding box center [316, 70] width 33 height 6
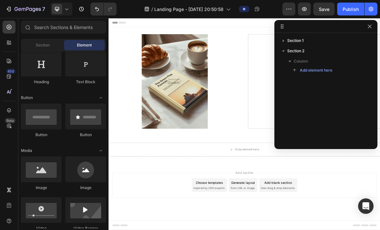
click at [328, 70] on span "Add element here" at bounding box center [316, 70] width 33 height 6
click at [326, 72] on span "Add element here" at bounding box center [316, 70] width 33 height 6
click at [327, 72] on span "Add element here" at bounding box center [316, 70] width 33 height 6
click at [326, 73] on button "Add element here" at bounding box center [312, 70] width 45 height 8
click at [325, 73] on button "Add element here" at bounding box center [312, 70] width 45 height 8
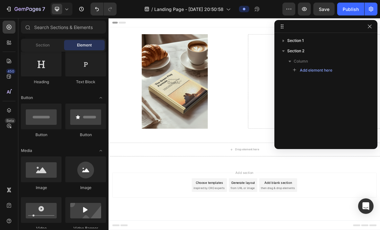
click at [321, 73] on button "Add element here" at bounding box center [312, 70] width 45 height 8
click at [324, 74] on button "Add element here" at bounding box center [312, 70] width 45 height 8
click at [324, 73] on button "Add element here" at bounding box center [312, 70] width 45 height 8
click at [322, 73] on button "Add element here" at bounding box center [312, 70] width 45 height 8
click at [321, 73] on button "Add element here" at bounding box center [312, 70] width 45 height 8
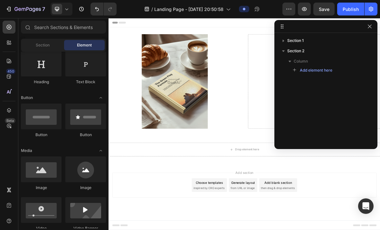
click at [324, 73] on button "Add element here" at bounding box center [312, 70] width 45 height 8
click at [323, 73] on button "Add element here" at bounding box center [312, 70] width 45 height 8
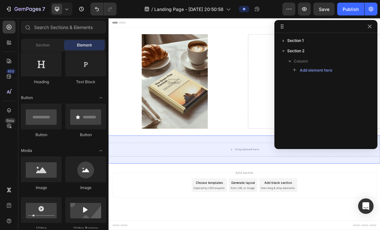
click at [371, 49] on icon "button" at bounding box center [369, 50] width 5 height 5
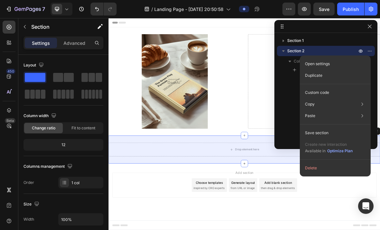
click at [354, 65] on div "Open settings" at bounding box center [335, 64] width 66 height 12
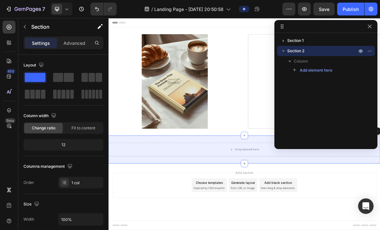
click at [335, 71] on button "Add element here" at bounding box center [312, 70] width 45 height 8
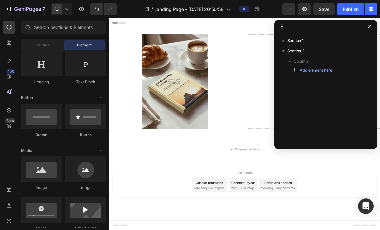
click at [338, 60] on p "Column" at bounding box center [326, 61] width 64 height 6
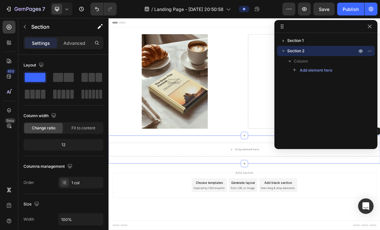
click at [335, 70] on button "Add element here" at bounding box center [312, 70] width 45 height 8
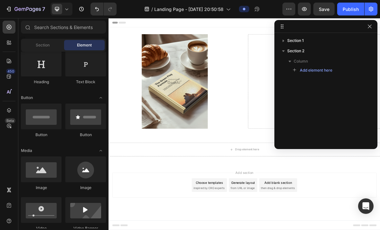
click at [335, 71] on div "Add element here" at bounding box center [326, 70] width 98 height 8
click at [338, 61] on p "Column" at bounding box center [326, 61] width 64 height 6
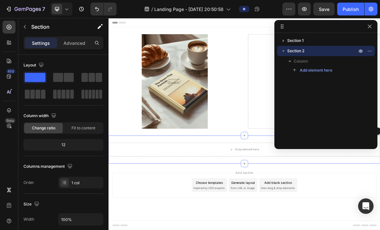
click at [337, 80] on div "Section 1 Section 2 Column Add element here" at bounding box center [325, 88] width 103 height 106
click at [337, 65] on div "Column" at bounding box center [325, 61] width 93 height 10
click at [370, 50] on icon "button" at bounding box center [369, 50] width 5 height 5
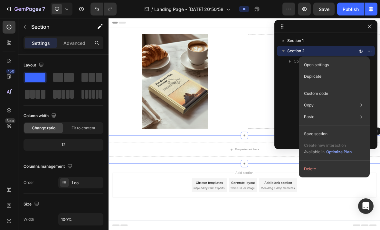
click at [357, 64] on div "Open settings" at bounding box center [334, 65] width 66 height 12
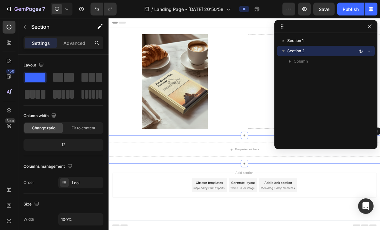
click at [311, 62] on p "Column" at bounding box center [326, 61] width 64 height 6
click at [325, 73] on button "Add element here" at bounding box center [312, 70] width 45 height 8
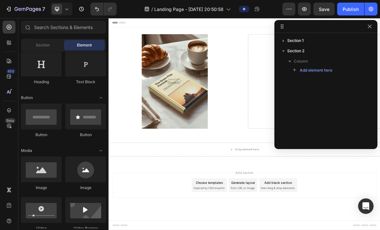
click at [331, 73] on button "Add element here" at bounding box center [312, 70] width 45 height 8
click at [326, 103] on div "Section 1 Section 2 Column Add element here" at bounding box center [325, 88] width 103 height 106
click at [327, 108] on div "Section 1 Section 2 Column Add element here" at bounding box center [325, 88] width 103 height 106
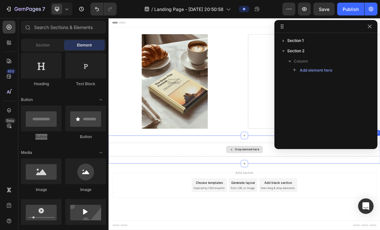
click at [301, 206] on div "Drop element here" at bounding box center [305, 204] width 34 height 5
click at [306, 206] on div "Drop element here" at bounding box center [305, 204] width 34 height 5
click at [297, 201] on div "Drop element here" at bounding box center [302, 205] width 52 height 10
click at [53, 49] on div "Section" at bounding box center [42, 45] width 41 height 10
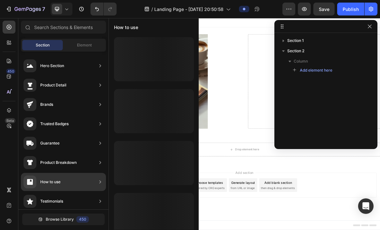
click at [69, 179] on div "How to use" at bounding box center [63, 182] width 85 height 18
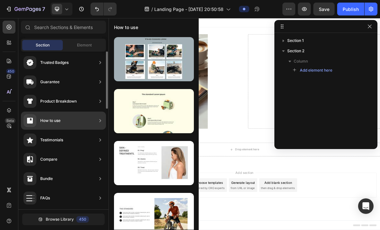
scroll to position [0, 0]
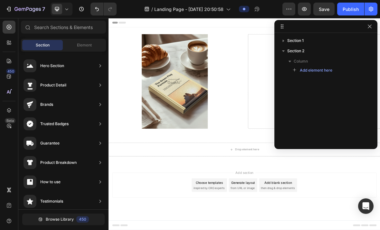
click at [93, 44] on div "Element" at bounding box center [84, 45] width 41 height 10
